Goal: Use online tool/utility: Utilize a website feature to perform a specific function

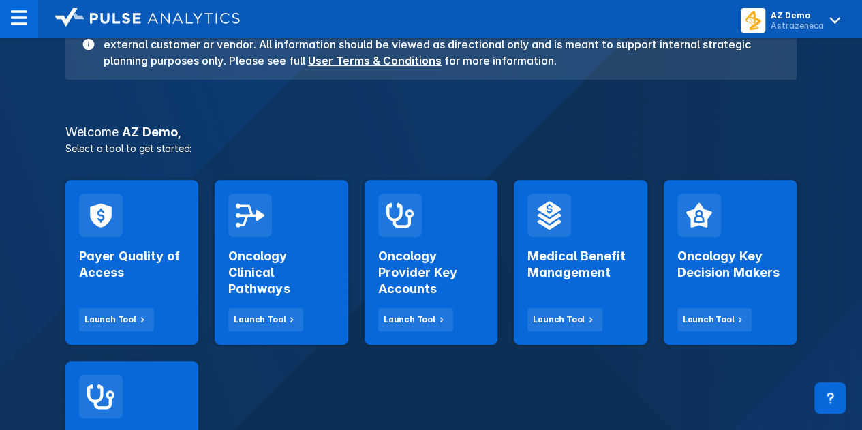
scroll to position [204, 0]
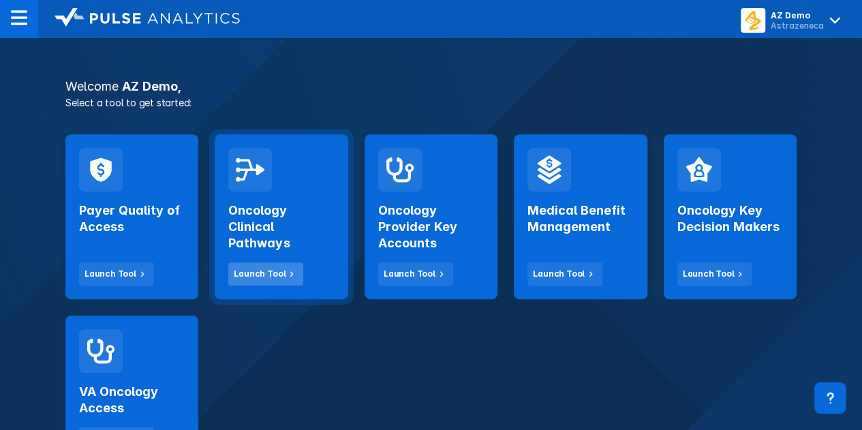
click at [273, 274] on div "Launch Tool" at bounding box center [260, 274] width 52 height 12
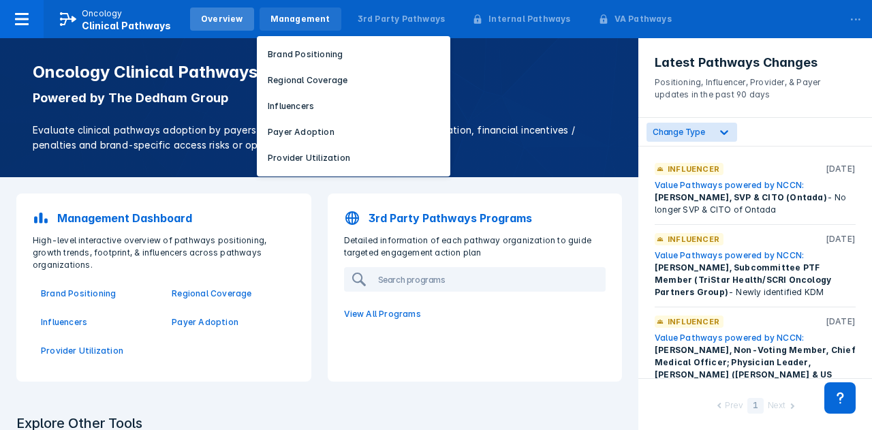
click at [277, 24] on div "Management" at bounding box center [300, 19] width 60 height 12
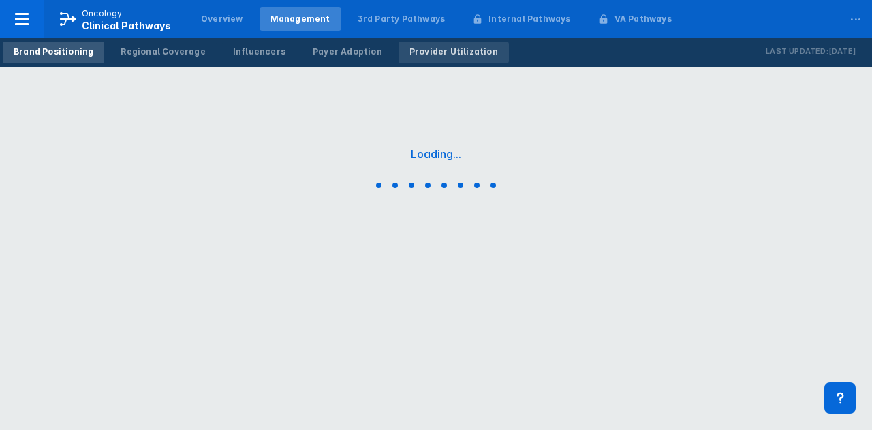
click at [445, 44] on link "Provider Utilization" at bounding box center [453, 53] width 110 height 22
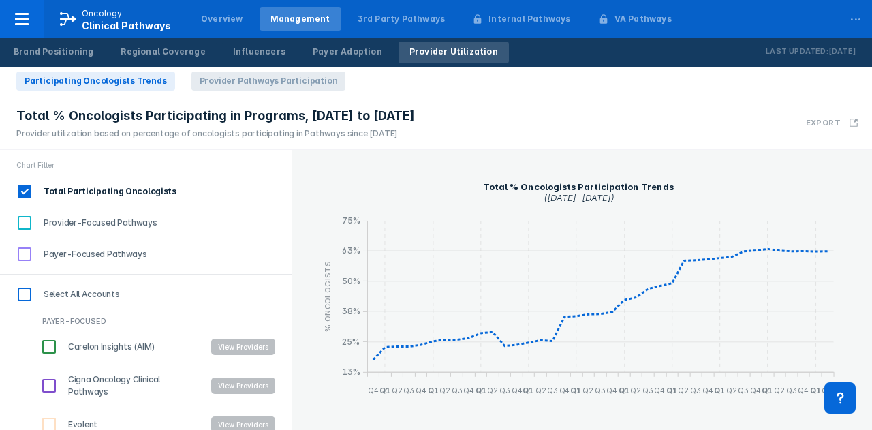
click at [286, 89] on span "Provider Pathways Participation" at bounding box center [268, 81] width 155 height 19
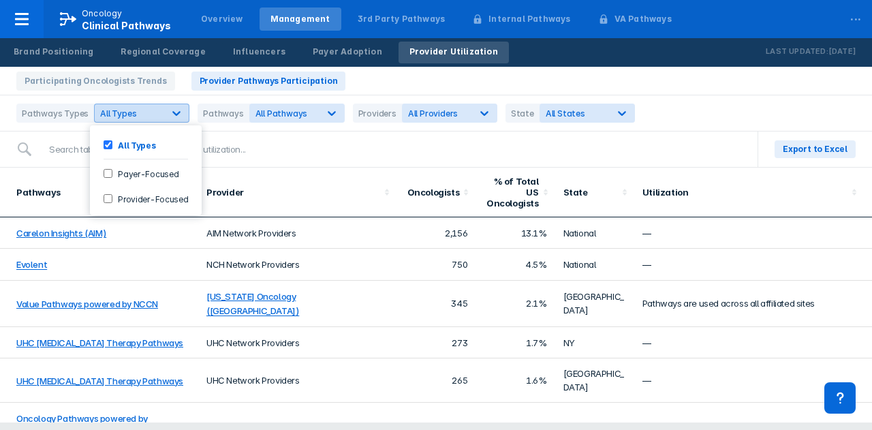
click at [177, 116] on icon at bounding box center [177, 113] width 14 height 14
click at [309, 116] on div "All Pathways" at bounding box center [284, 113] width 69 height 13
